Goal: Task Accomplishment & Management: Use online tool/utility

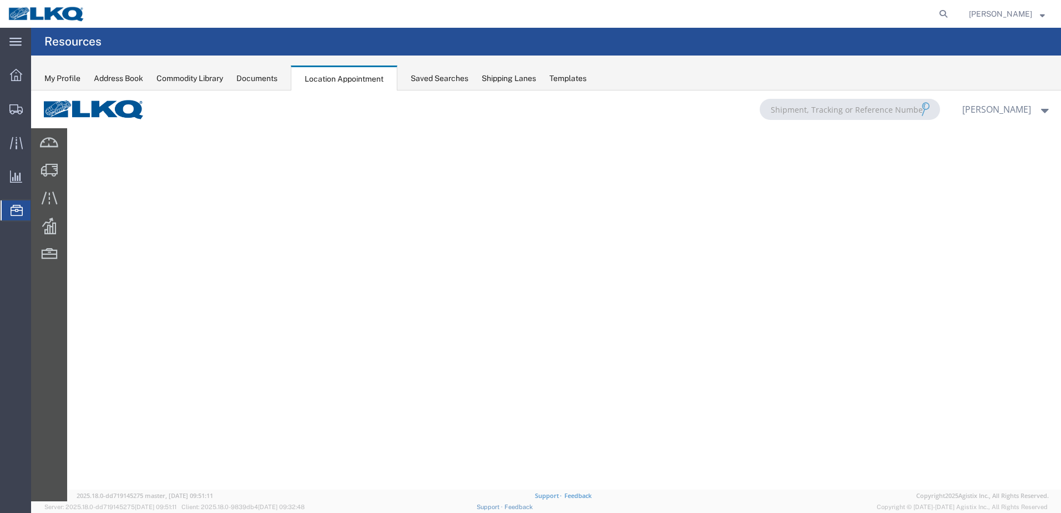
click at [14, 212] on icon at bounding box center [17, 210] width 12 height 11
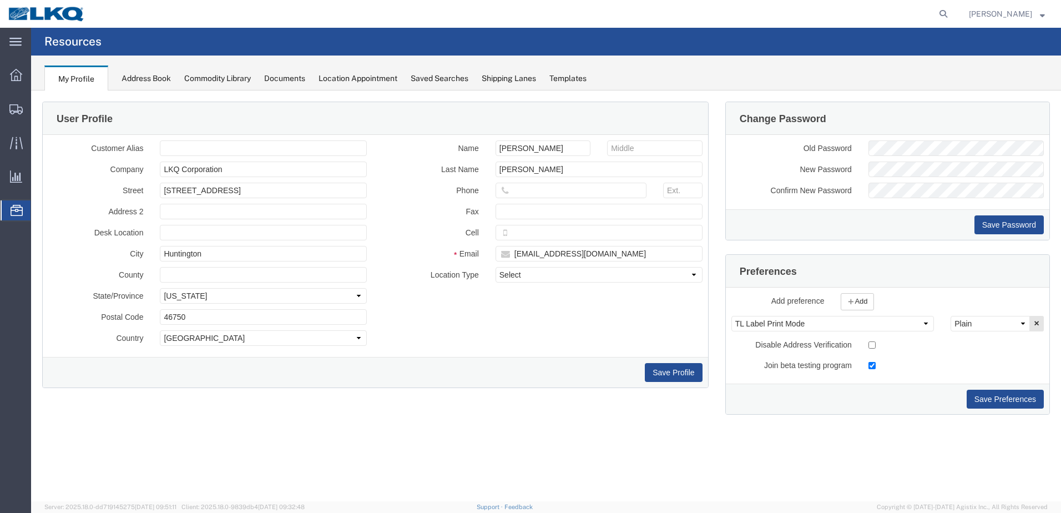
click at [355, 78] on div "Location Appointment" at bounding box center [358, 79] width 79 height 12
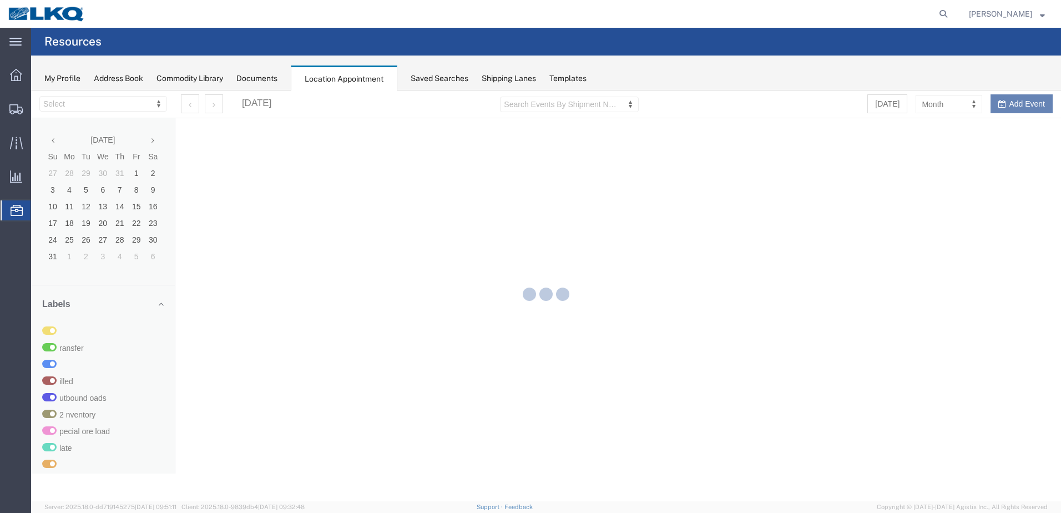
select select "28018"
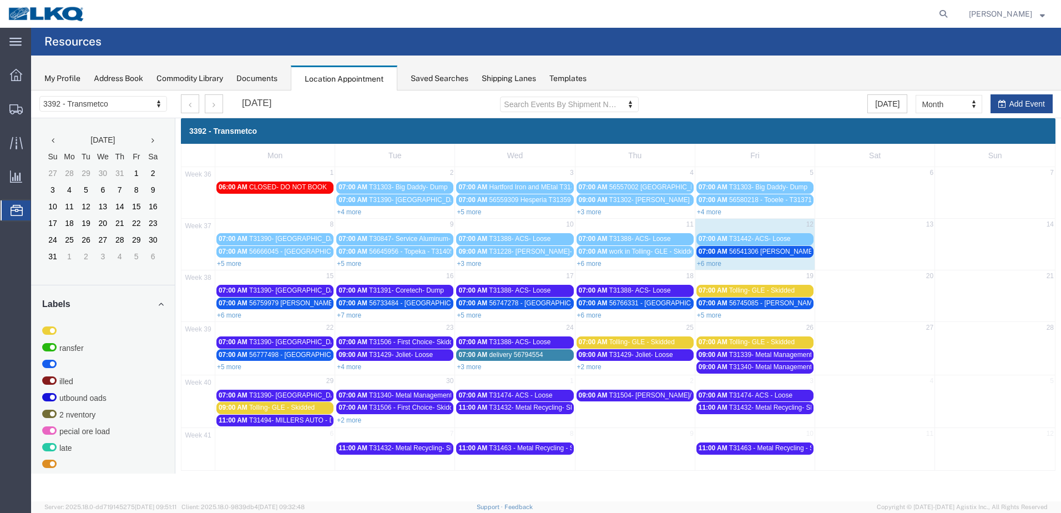
click at [235, 370] on link "+5 more" at bounding box center [229, 367] width 24 height 8
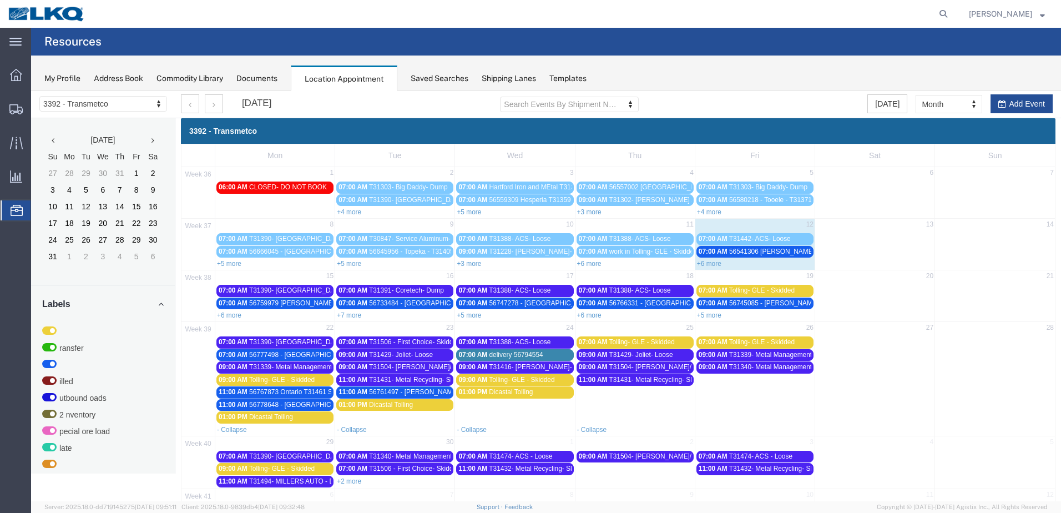
click at [237, 316] on link "+6 more" at bounding box center [229, 315] width 24 height 8
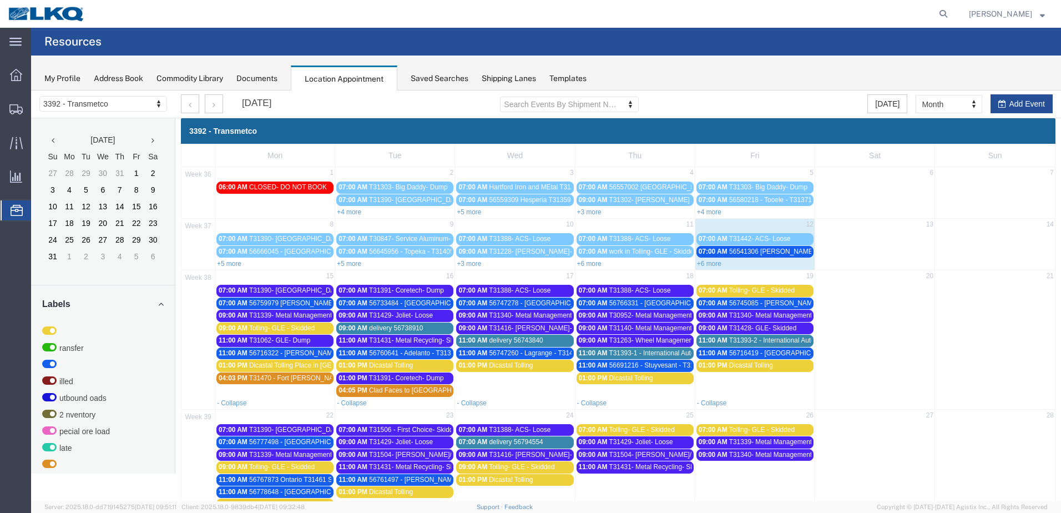
click at [270, 304] on span "56759979 [PERSON_NAME] T31482 Skidded" at bounding box center [316, 303] width 135 height 8
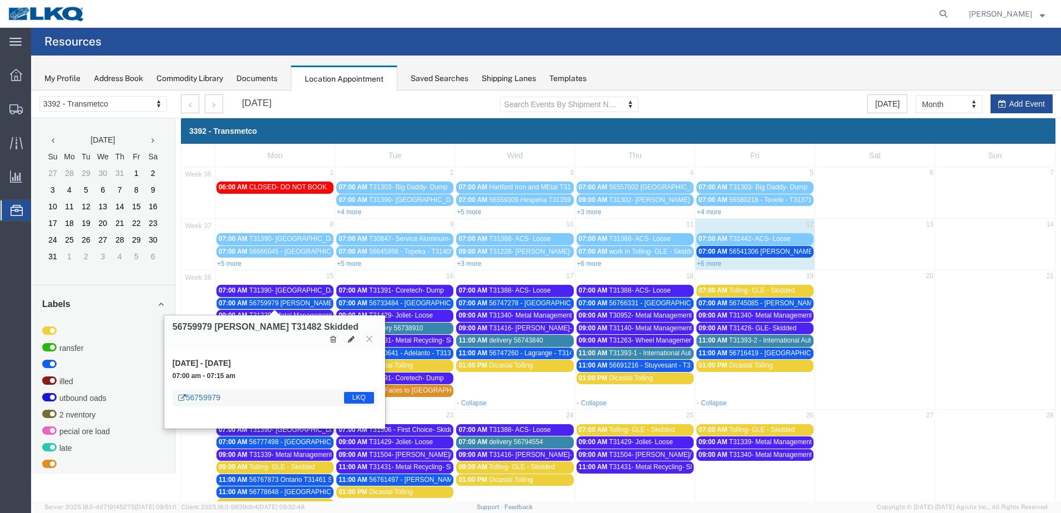
click at [211, 392] on link "56759979" at bounding box center [199, 397] width 42 height 11
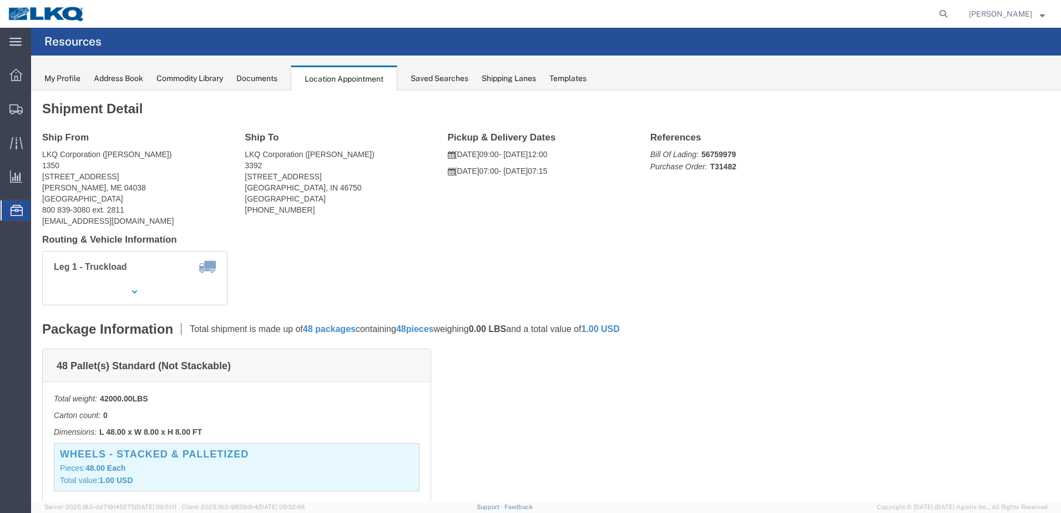
click at [61, 18] on img at bounding box center [47, 14] width 78 height 17
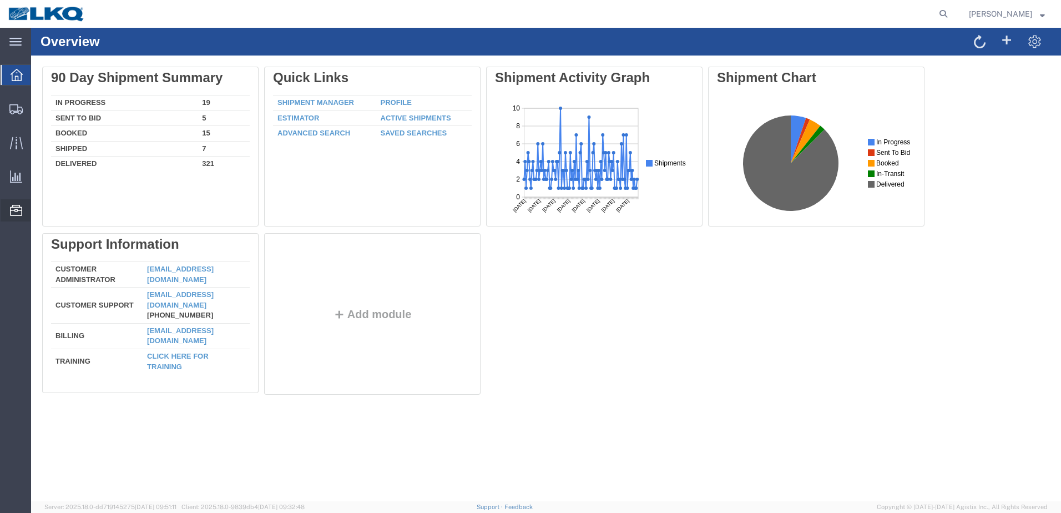
click at [11, 215] on div at bounding box center [16, 210] width 31 height 22
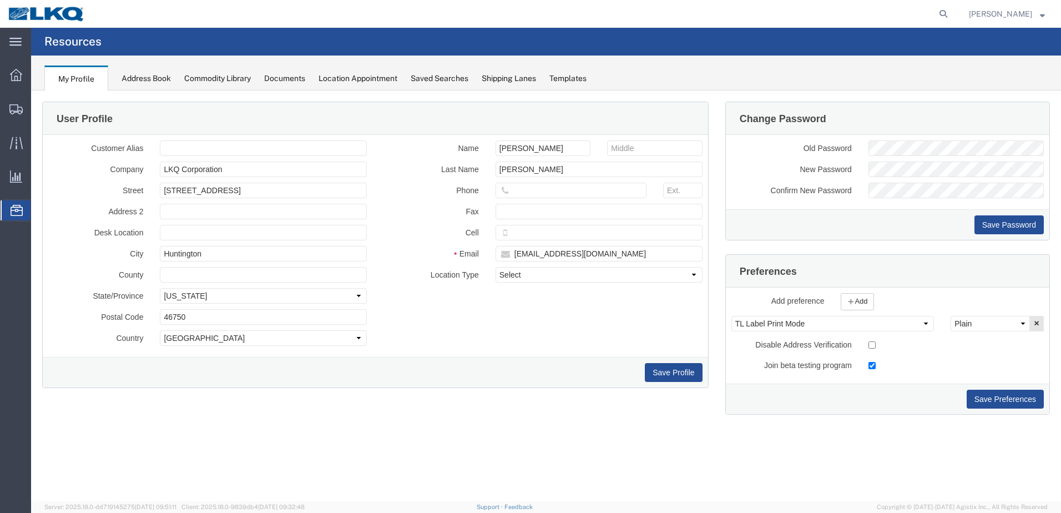
click at [367, 77] on div "Location Appointment" at bounding box center [358, 79] width 79 height 12
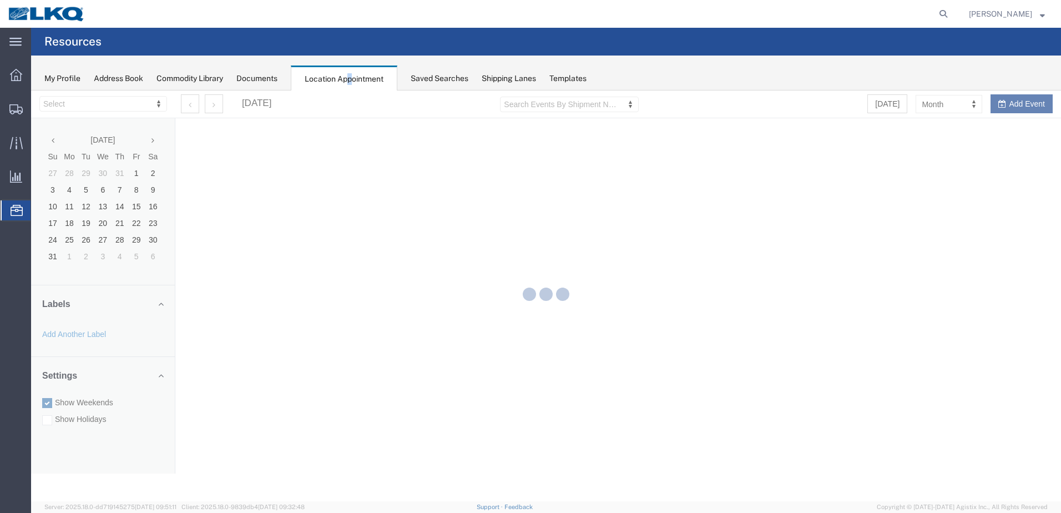
select select "28018"
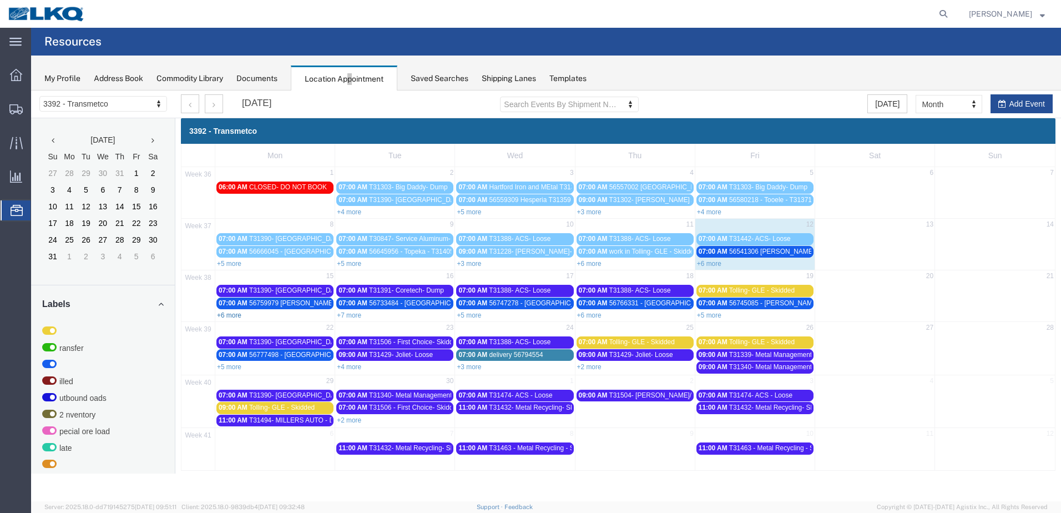
click at [236, 315] on link "+6 more" at bounding box center [229, 315] width 24 height 8
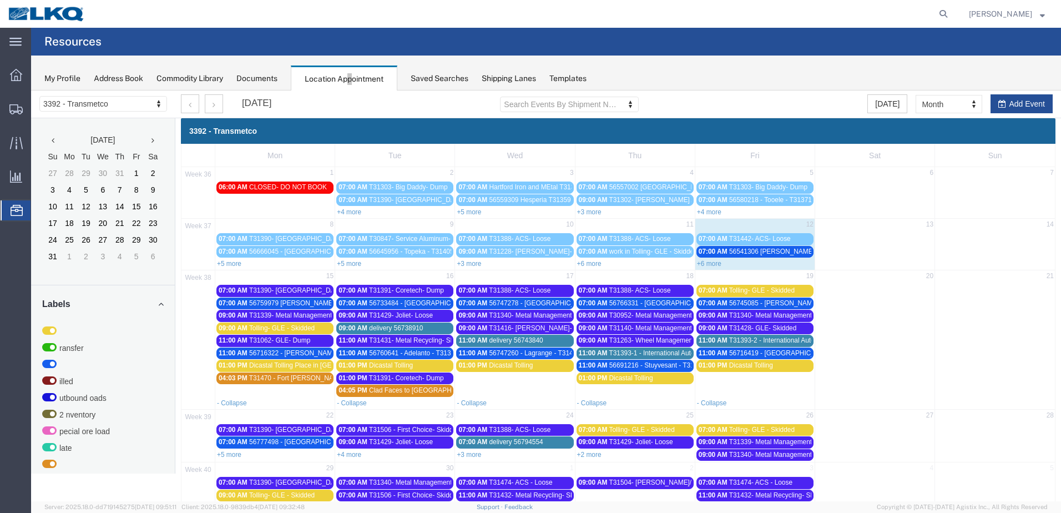
click at [270, 340] on span "T31062- GLE- Dump" at bounding box center [279, 340] width 61 height 8
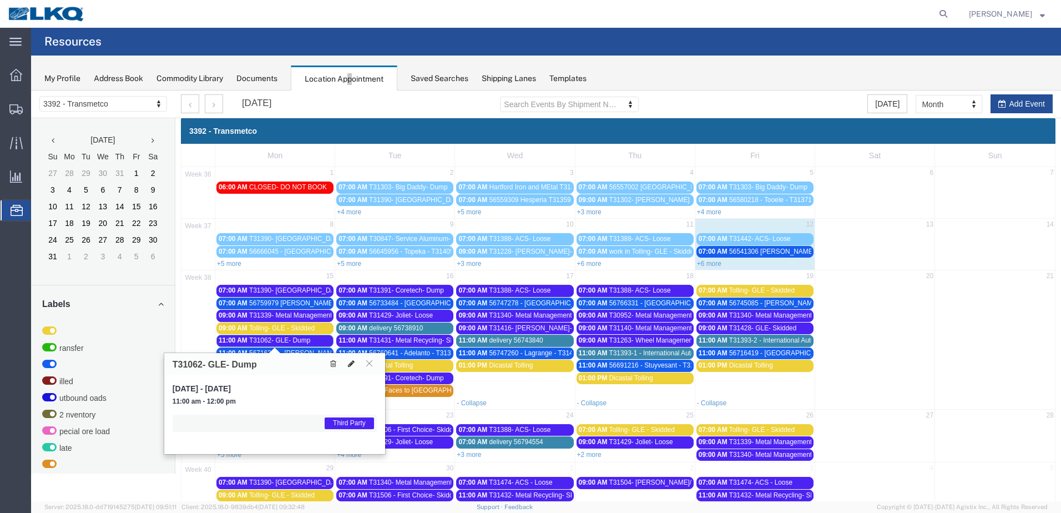
click at [351, 363] on icon at bounding box center [351, 364] width 7 height 8
select select "1"
select select "23"
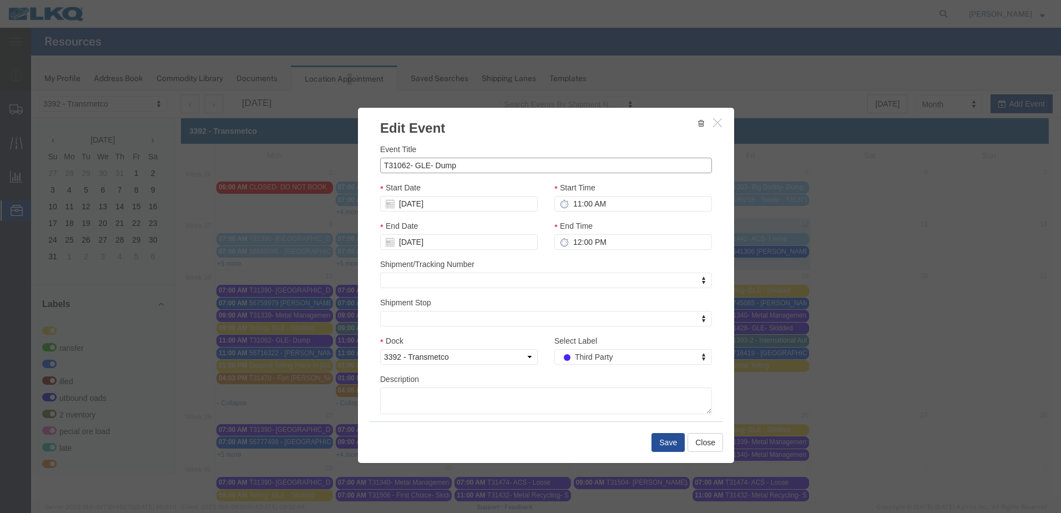
drag, startPoint x: 472, startPoint y: 168, endPoint x: 478, endPoint y: 175, distance: 9.5
click at [472, 170] on input "T31062- GLE- Dump" at bounding box center [546, 166] width 332 height 16
type input "T31062- GLE- Loose"
click at [666, 443] on button "Save" at bounding box center [667, 442] width 33 height 19
